Goal: Learn about a topic

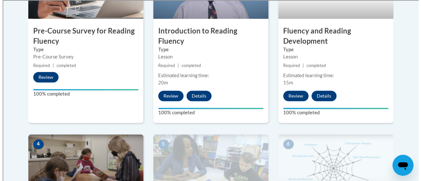
scroll to position [427, 0]
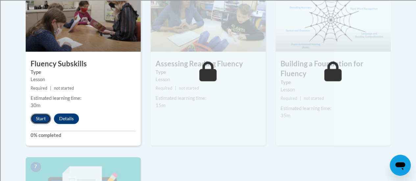
click at [39, 121] on button "Start" at bounding box center [41, 119] width 20 height 11
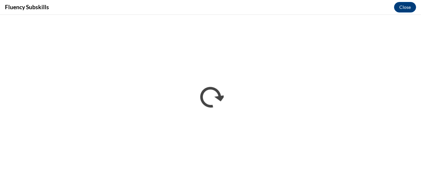
scroll to position [0, 0]
